Goal: Navigation & Orientation: Find specific page/section

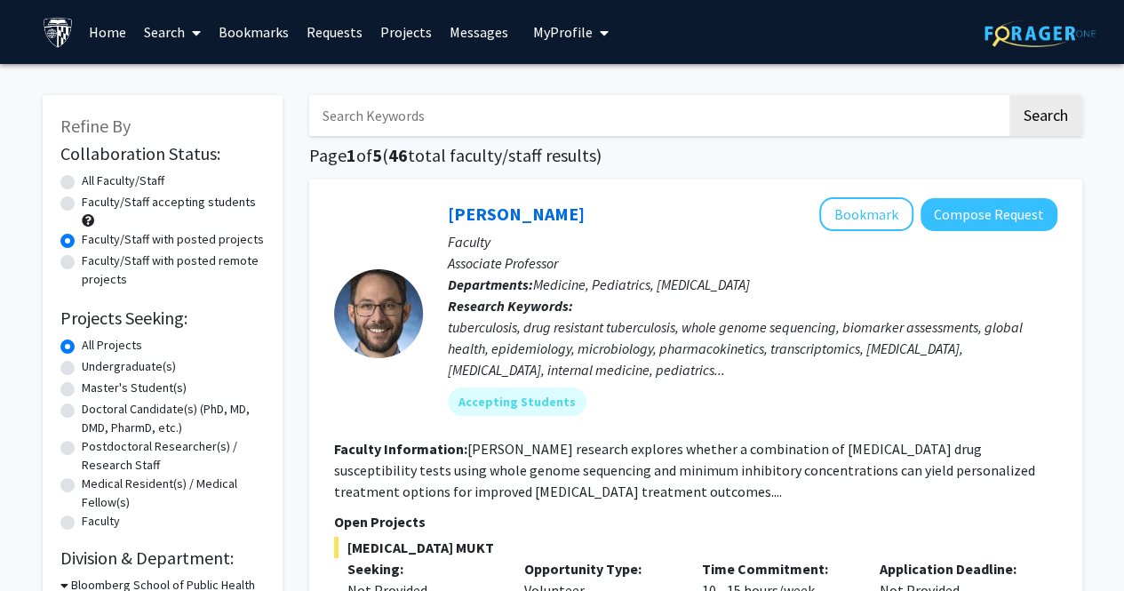
click at [419, 27] on link "Projects" at bounding box center [405, 32] width 69 height 62
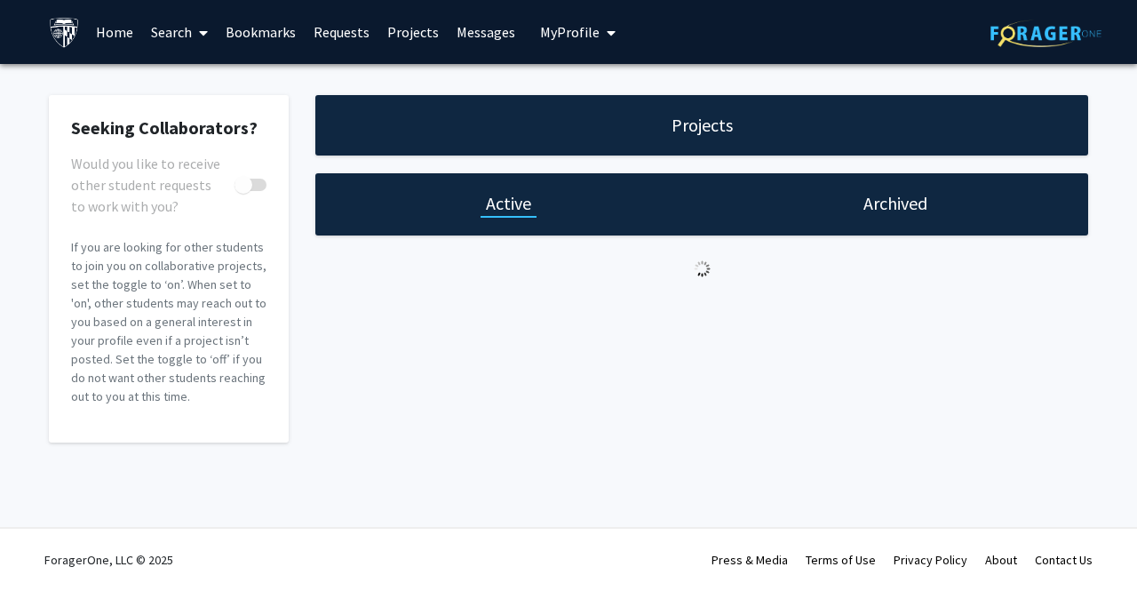
click at [271, 24] on link "Bookmarks" at bounding box center [261, 32] width 88 height 62
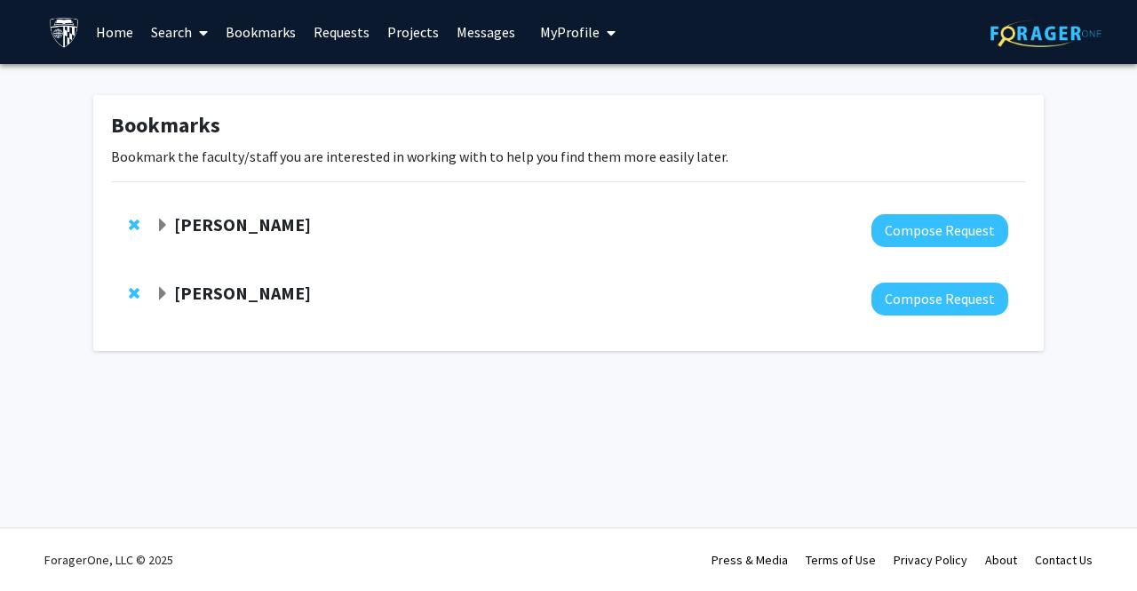
click at [165, 225] on span "Expand Utthara Nayar Bookmark" at bounding box center [162, 226] width 14 height 14
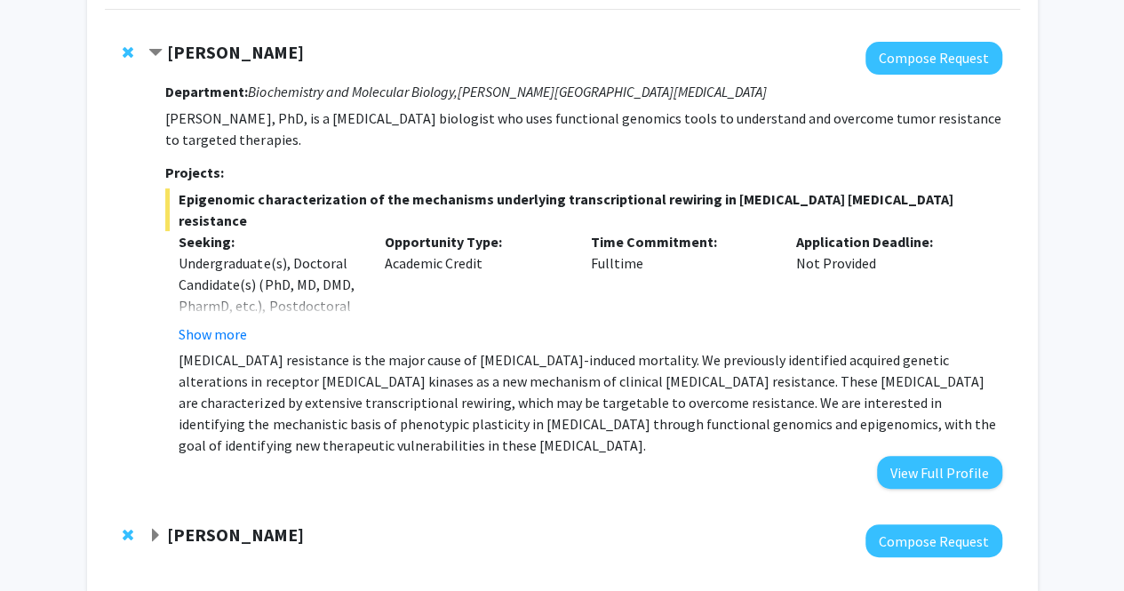
scroll to position [224, 0]
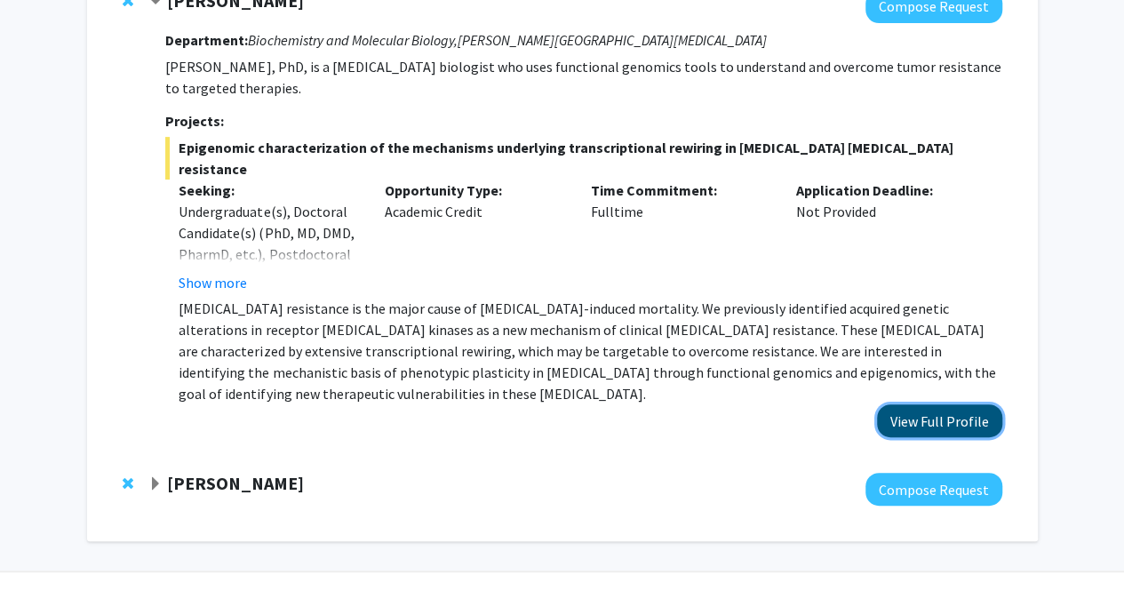
click at [917, 404] on button "View Full Profile" at bounding box center [939, 420] width 125 height 33
click at [167, 472] on strong "[PERSON_NAME]" at bounding box center [235, 483] width 137 height 22
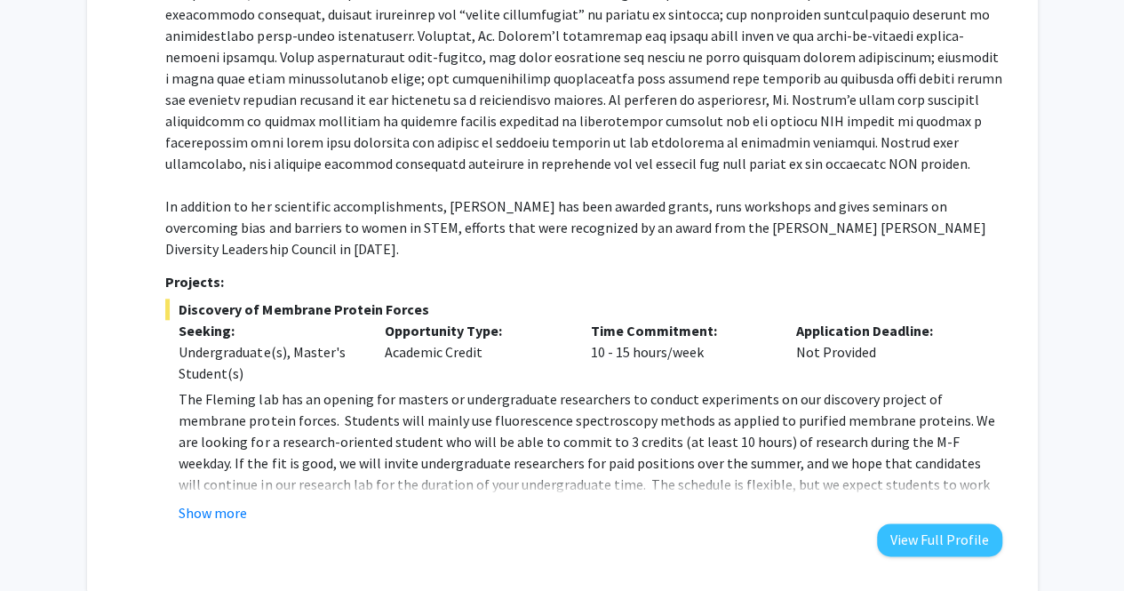
scroll to position [846, 0]
